Goal: Information Seeking & Learning: Learn about a topic

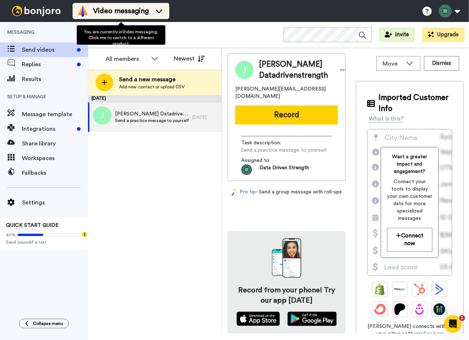
click at [97, 12] on span "Video messaging" at bounding box center [121, 11] width 56 height 10
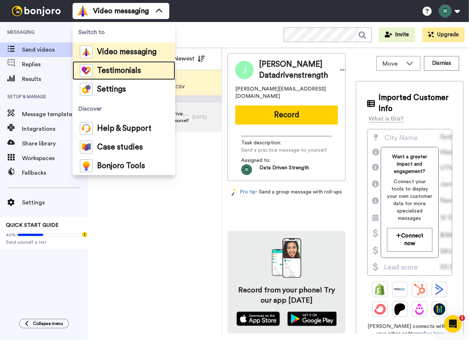
click at [112, 67] on span "Testimonials" at bounding box center [119, 70] width 44 height 7
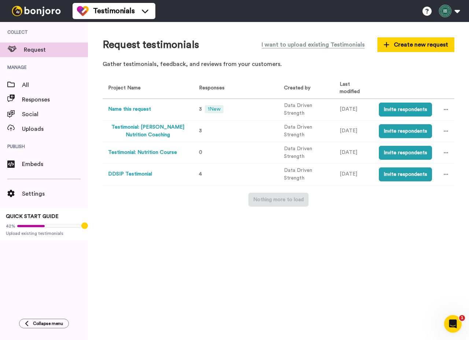
click at [135, 173] on button "DDSIP Testimonial" at bounding box center [130, 174] width 44 height 8
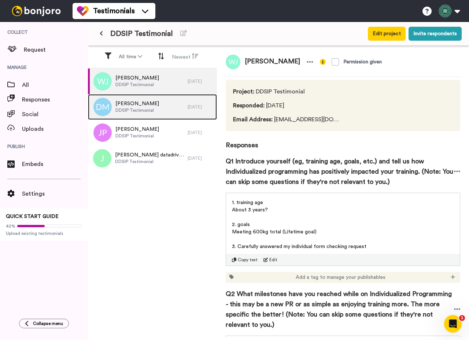
click at [152, 109] on div "[PERSON_NAME] DDSIP Testimonial" at bounding box center [138, 107] width 100 height 26
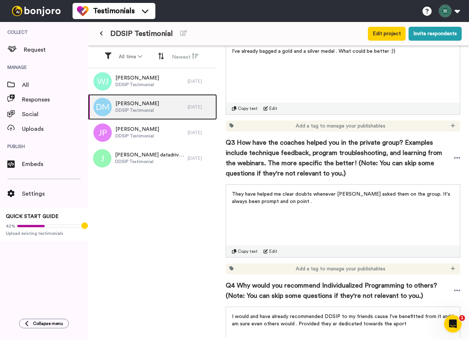
scroll to position [466, 0]
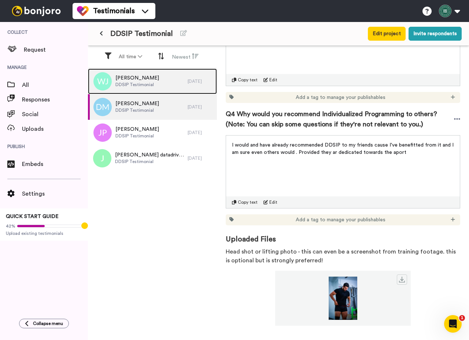
click at [173, 85] on div "Wonbin Jo DDSIP Testimonial" at bounding box center [138, 82] width 100 height 26
